Goal: Transaction & Acquisition: Obtain resource

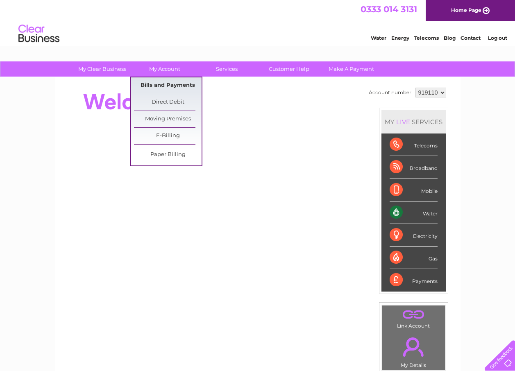
click at [161, 84] on link "Bills and Payments" at bounding box center [168, 85] width 68 height 16
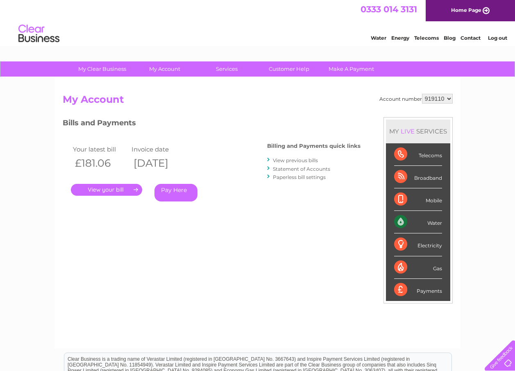
click at [175, 188] on link "Pay Here" at bounding box center [175, 193] width 43 height 18
click at [97, 187] on link "." at bounding box center [106, 190] width 71 height 12
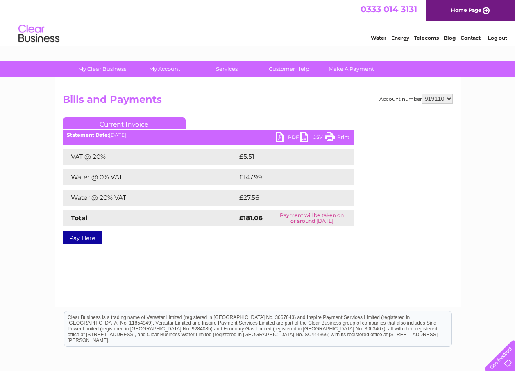
click at [334, 139] on link "Print" at bounding box center [337, 138] width 25 height 12
click at [288, 137] on link "PDF" at bounding box center [288, 138] width 25 height 12
click at [279, 136] on link "PDF" at bounding box center [288, 138] width 25 height 12
